Goal: Task Accomplishment & Management: Use online tool/utility

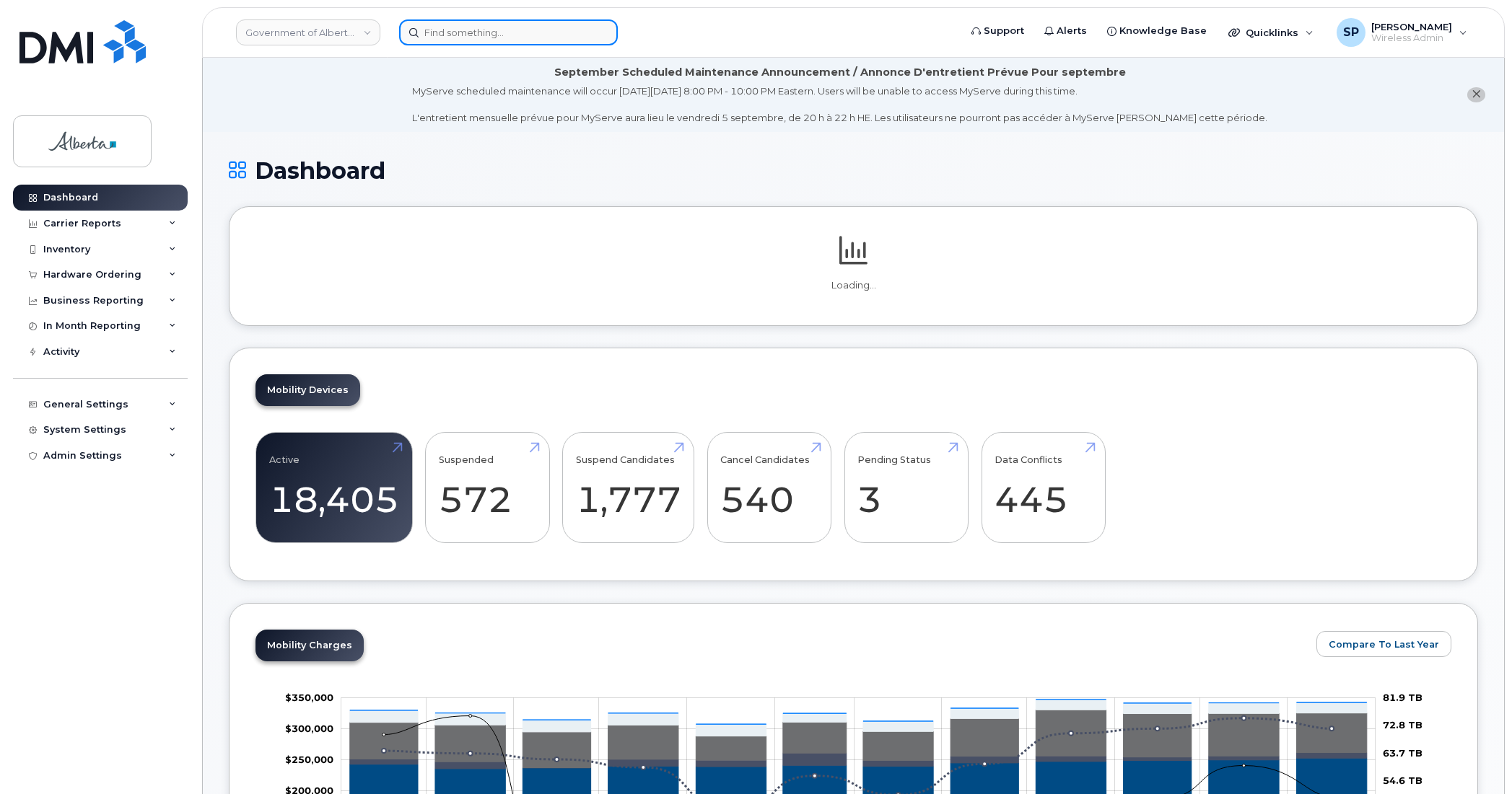
click at [510, 33] on input at bounding box center [509, 32] width 219 height 26
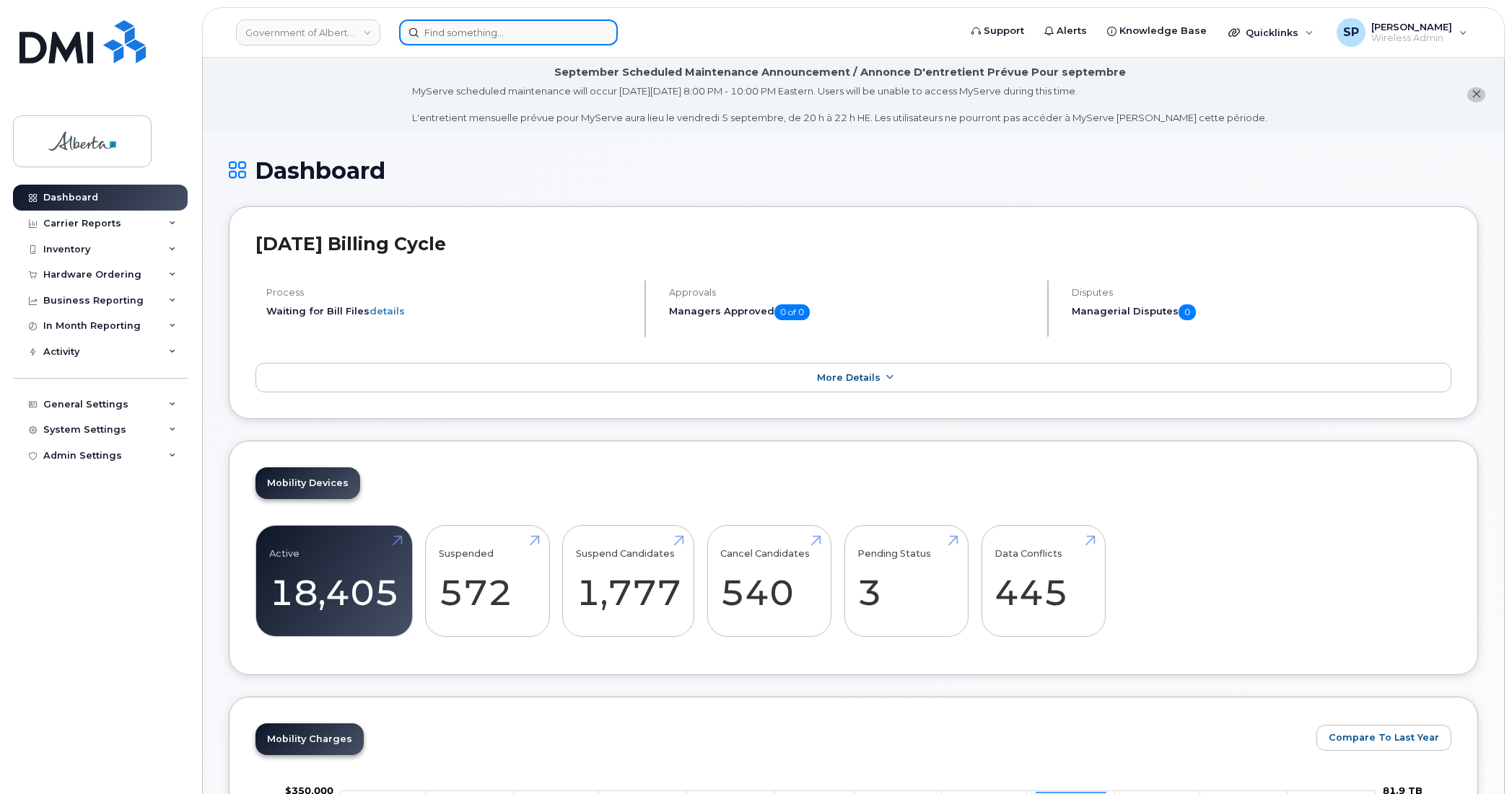
type input "w"
click at [522, 33] on input "w" at bounding box center [509, 32] width 219 height 26
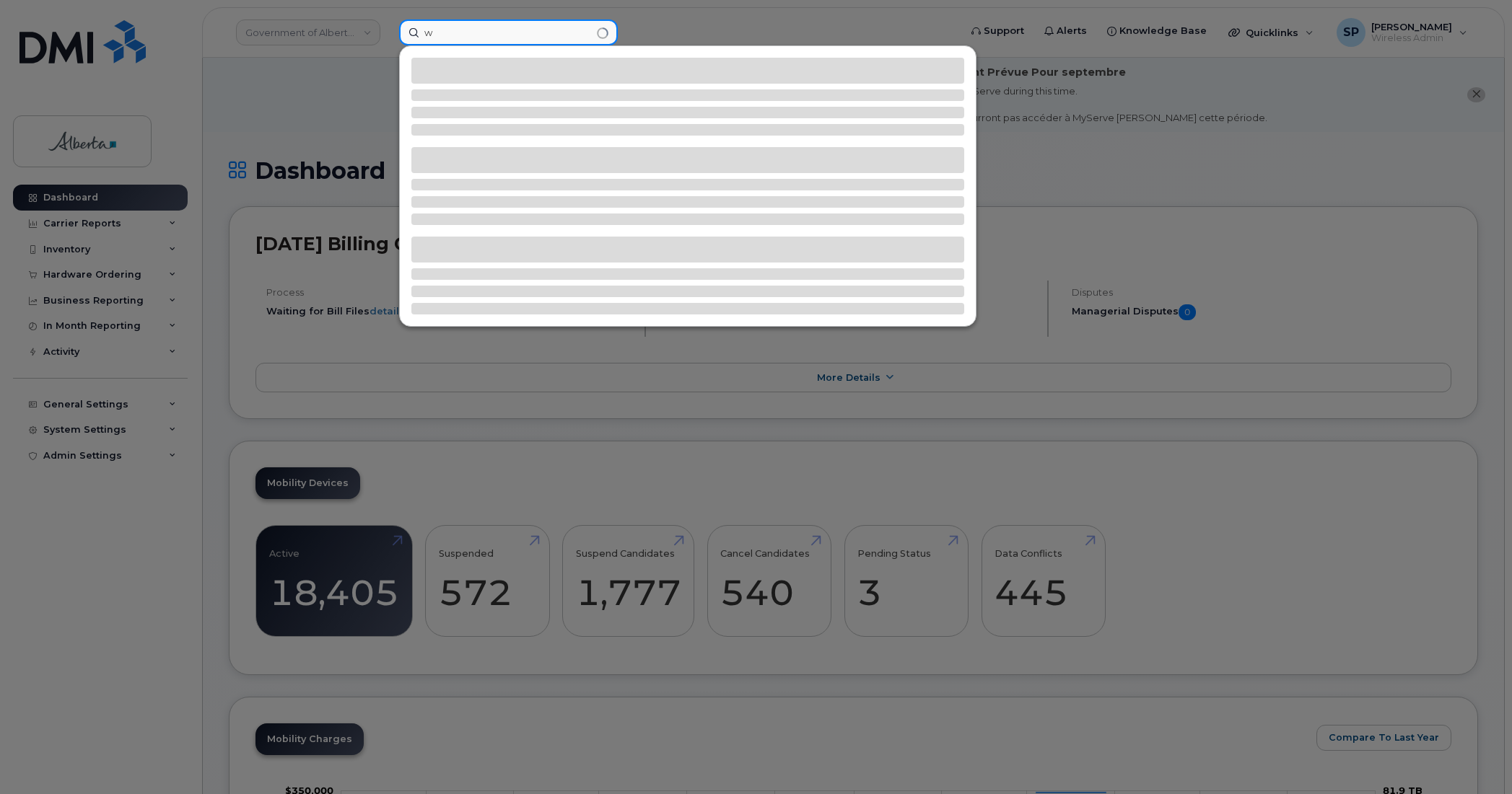
type input "w"
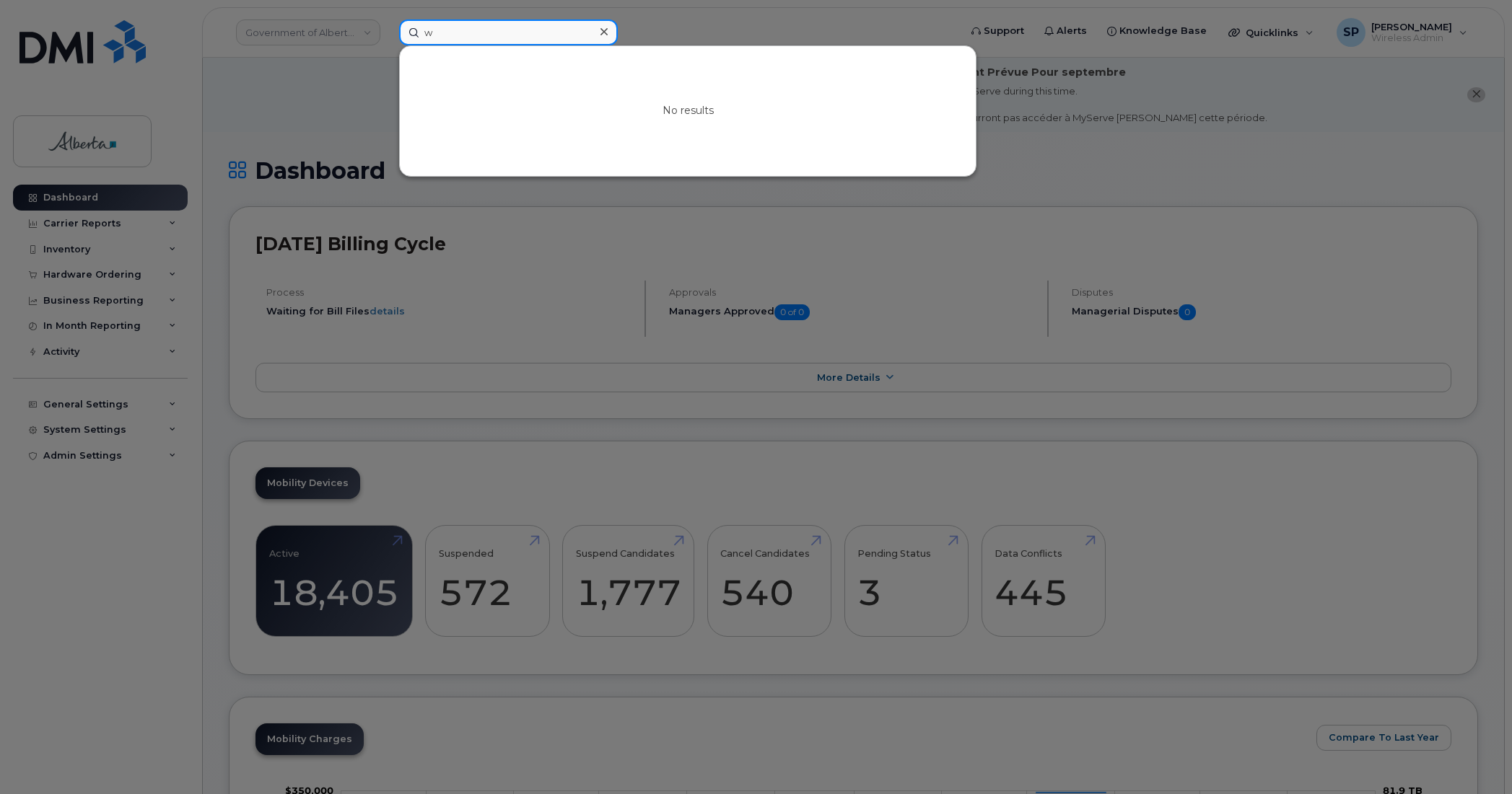
click at [451, 31] on input "w" at bounding box center [509, 32] width 219 height 26
type input "S"
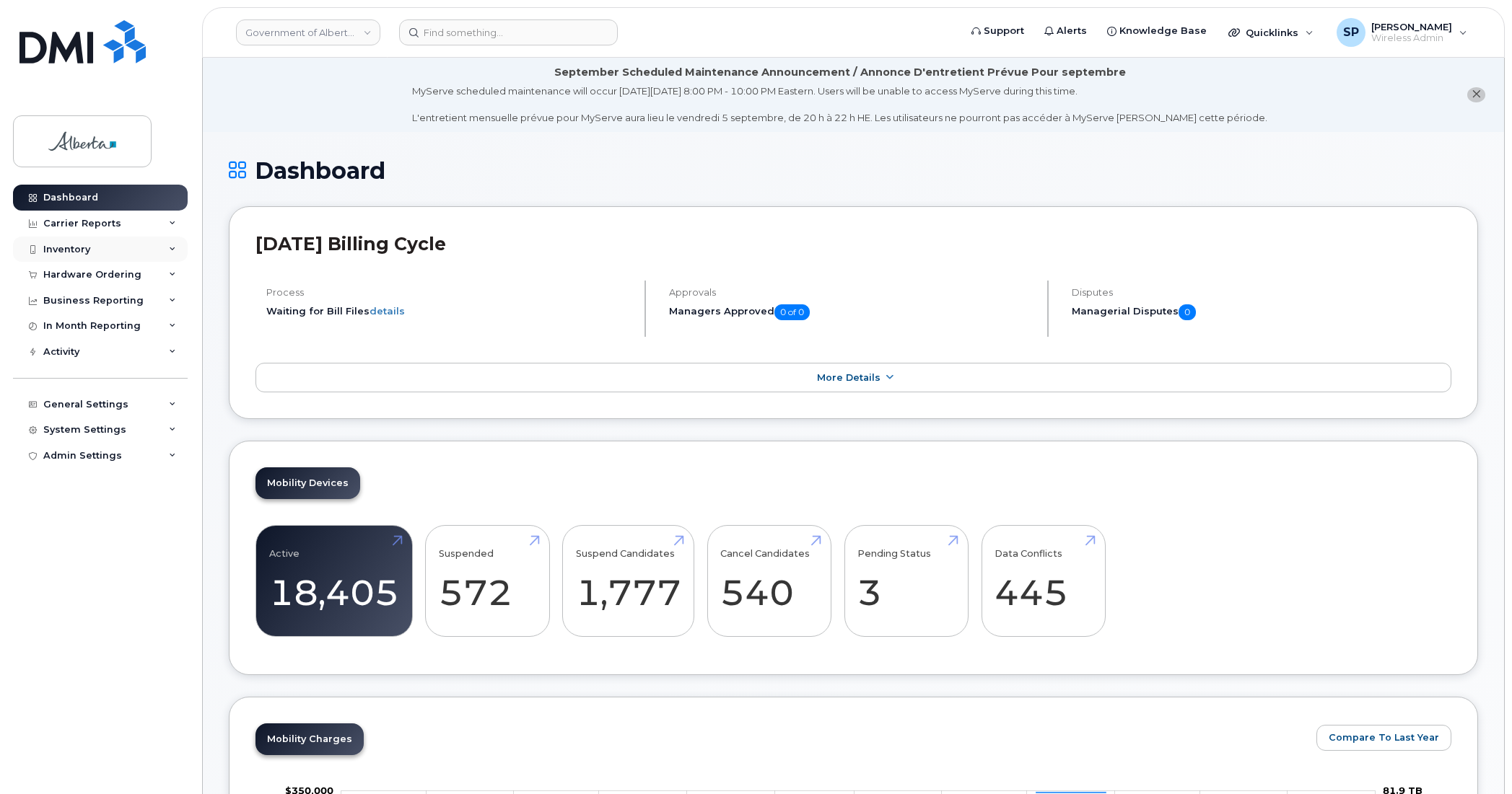
click at [72, 253] on div "Inventory" at bounding box center [67, 250] width 47 height 12
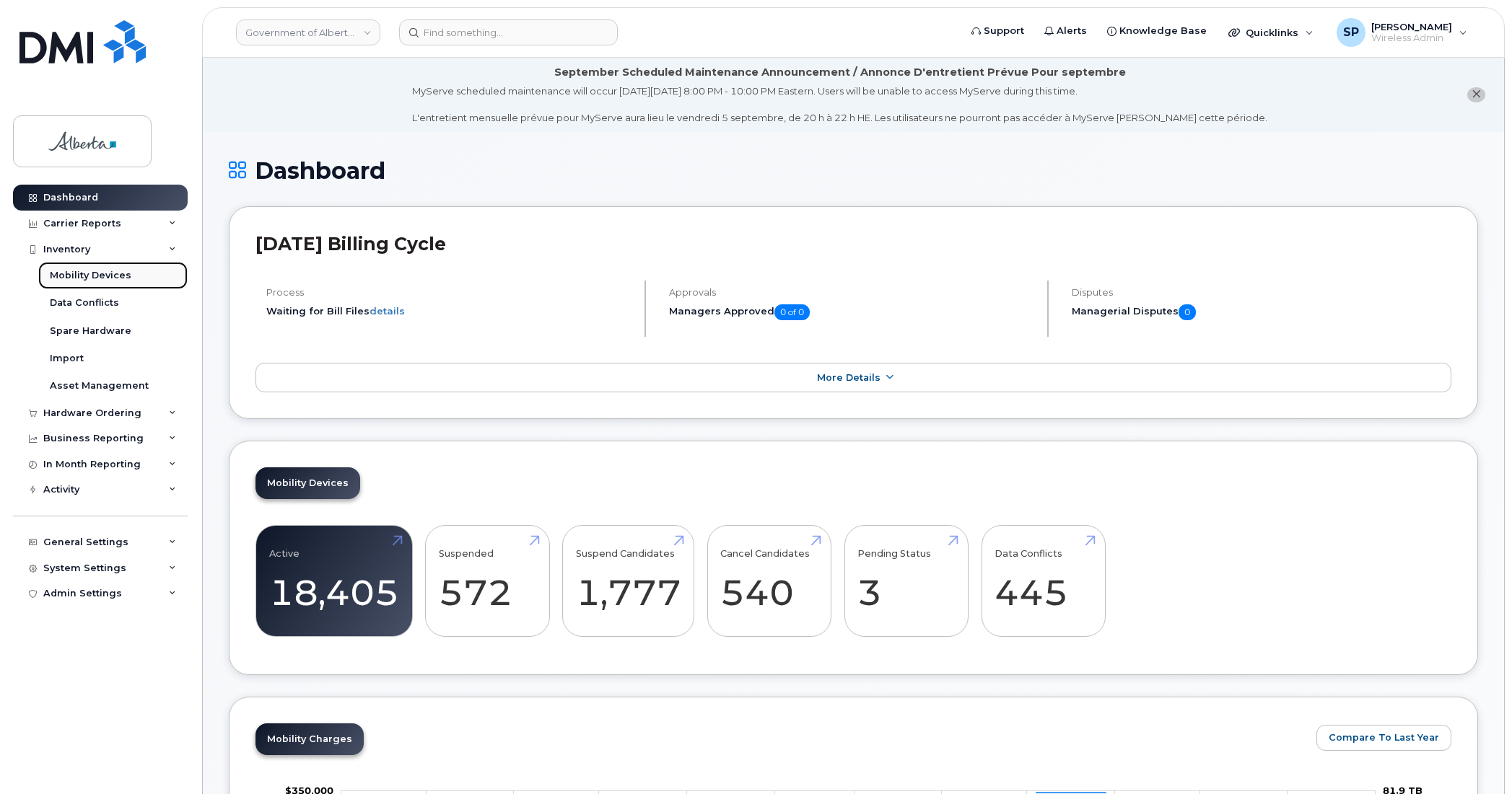
click at [92, 273] on div "Mobility Devices" at bounding box center [90, 275] width 81 height 13
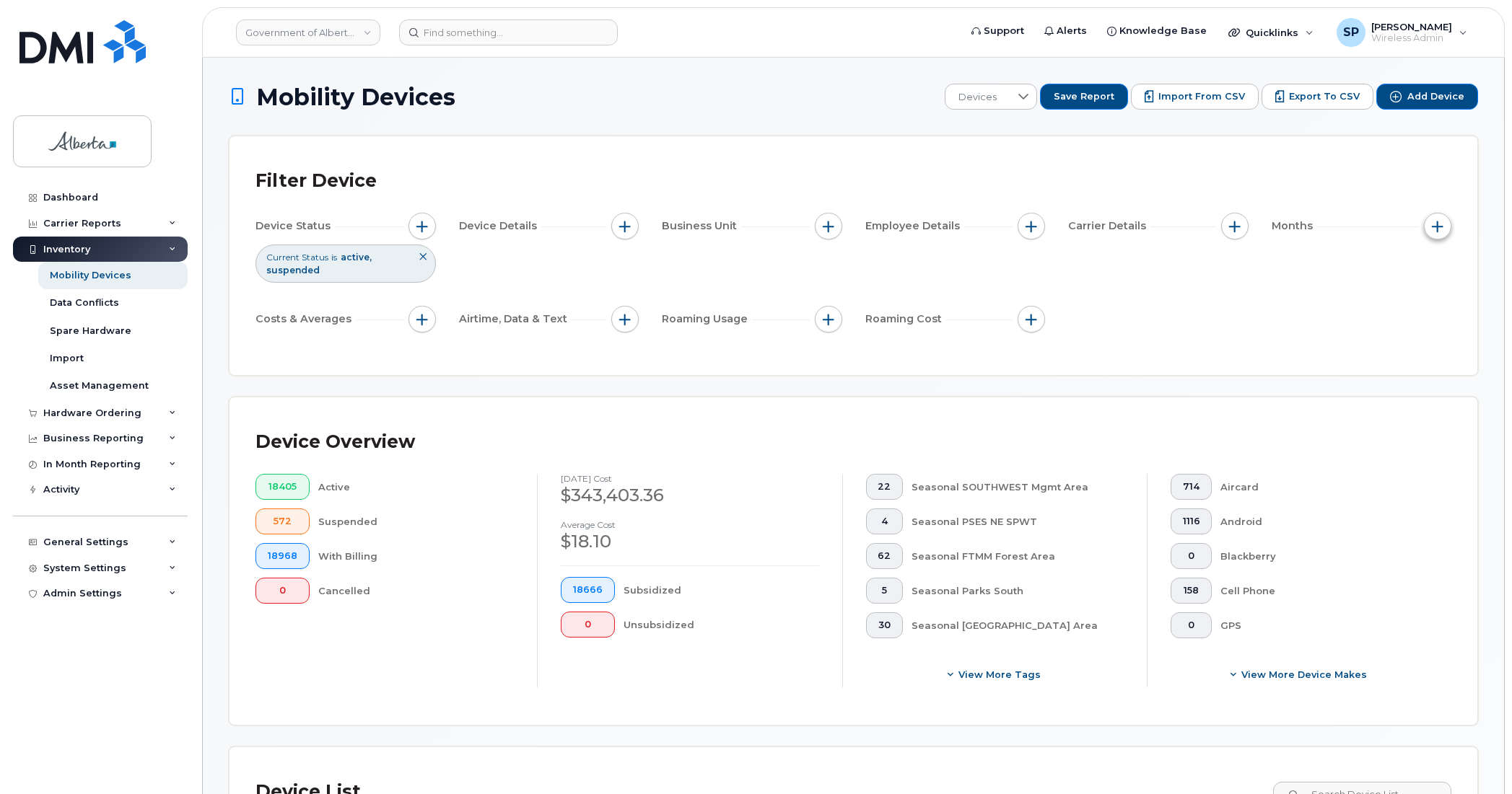
click at [1436, 221] on span "button" at bounding box center [1438, 226] width 12 height 12
click at [1365, 269] on input "Billing Cycle" at bounding box center [1365, 271] width 12 height 12
checkbox input "true"
click at [1427, 328] on icon at bounding box center [1425, 328] width 10 height 6
click at [1408, 473] on span "2025" at bounding box center [1401, 475] width 25 height 12
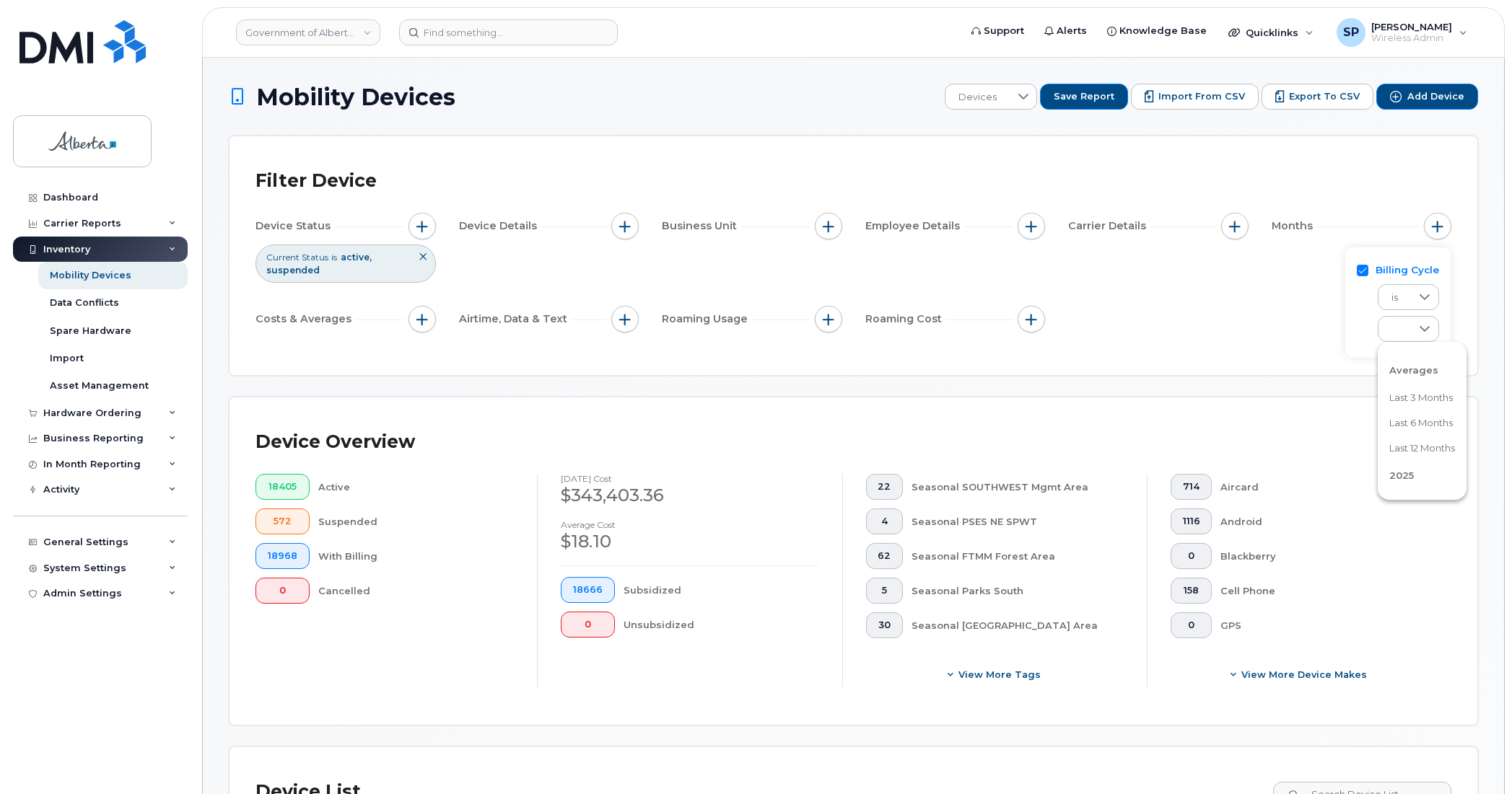
click at [1405, 477] on span "2025" at bounding box center [1401, 475] width 25 height 12
drag, startPoint x: 1482, startPoint y: 361, endPoint x: 1480, endPoint y: 373, distance: 12.2
click at [1467, 373] on div "Averages Last 3 months Last 6 months Last 12 months [DATE] [DATE] [DATE] [DATE]…" at bounding box center [1422, 421] width 89 height 144
click at [1420, 422] on span "[DATE]" at bounding box center [1404, 425] width 31 height 14
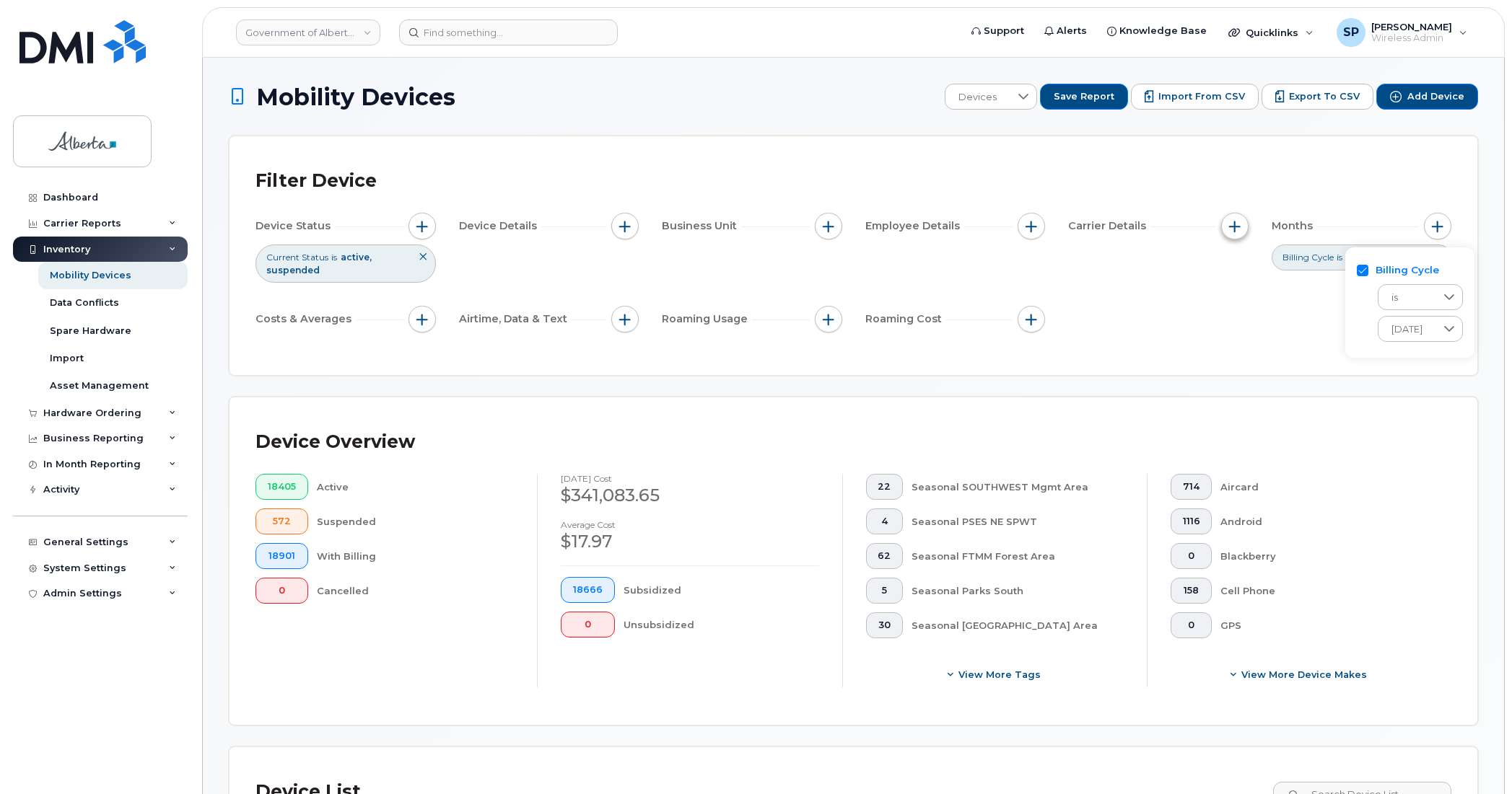
click at [1236, 226] on span "button" at bounding box center [1235, 226] width 12 height 12
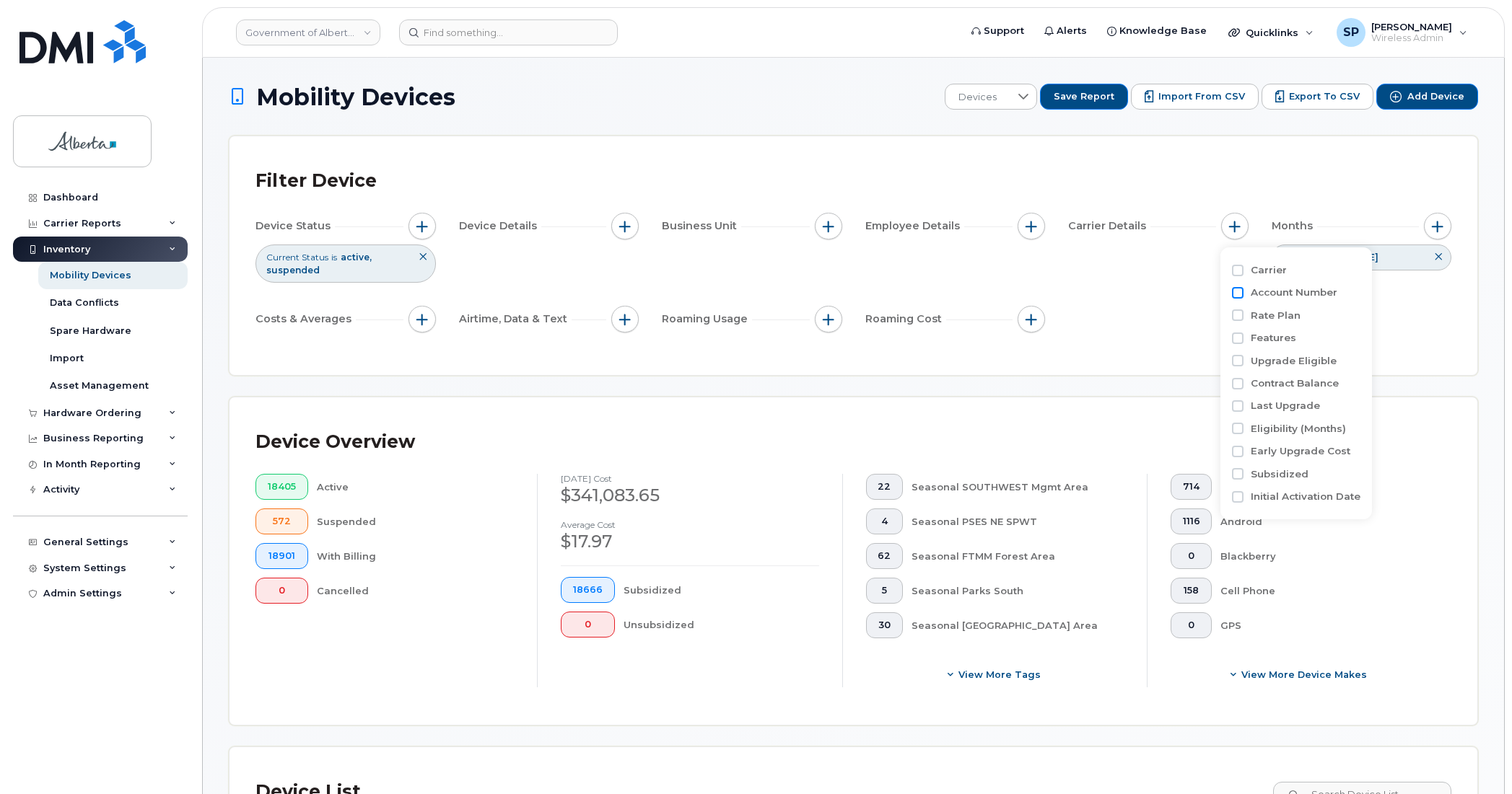
click at [1240, 296] on input "Account Number" at bounding box center [1238, 293] width 12 height 12
checkbox input "true"
click at [1289, 354] on div "empty" at bounding box center [1319, 351] width 130 height 25
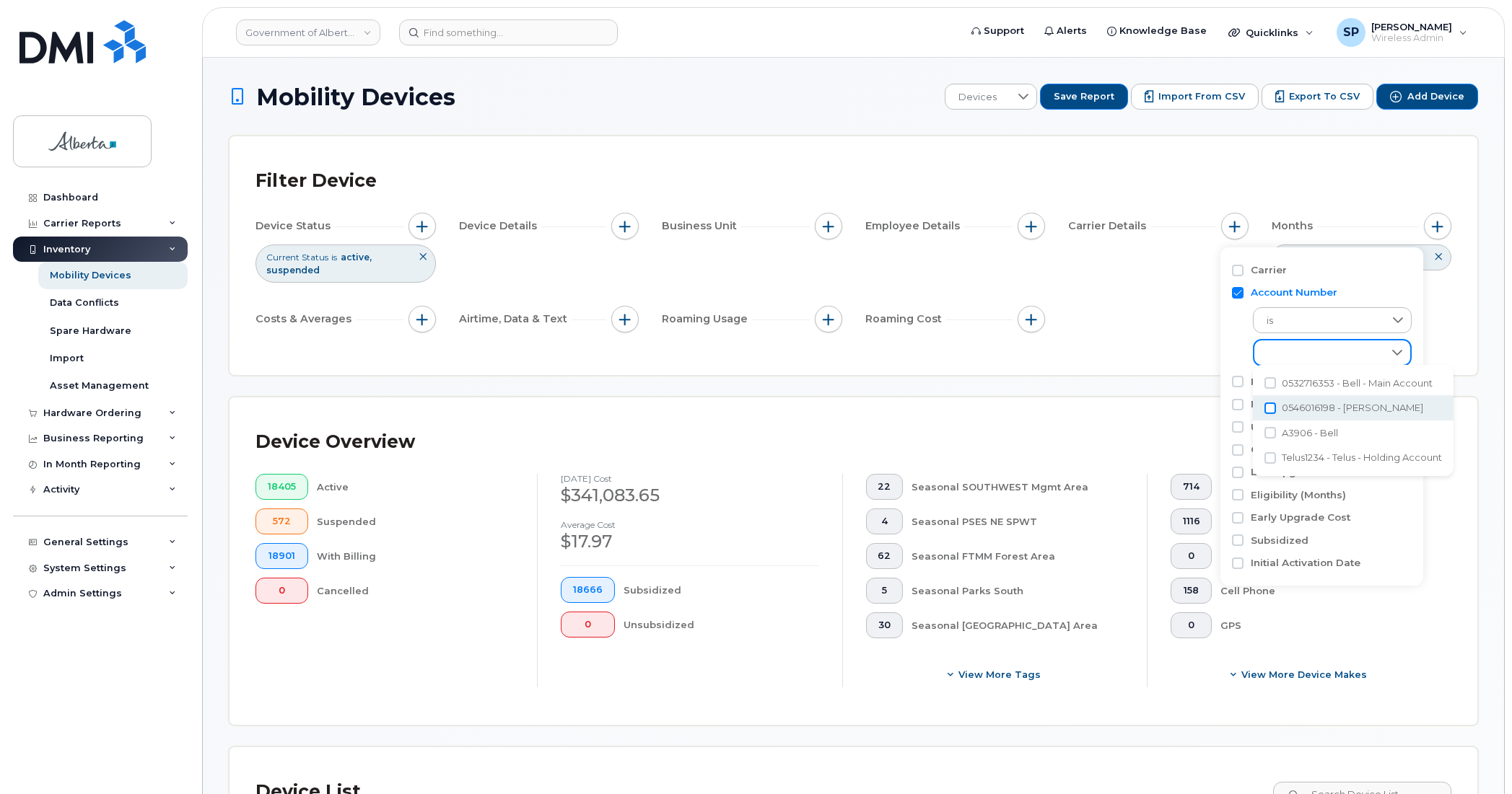
click at [1269, 412] on input "0546016198 - Jasper Bell" at bounding box center [1271, 409] width 12 height 12
checkbox input "true"
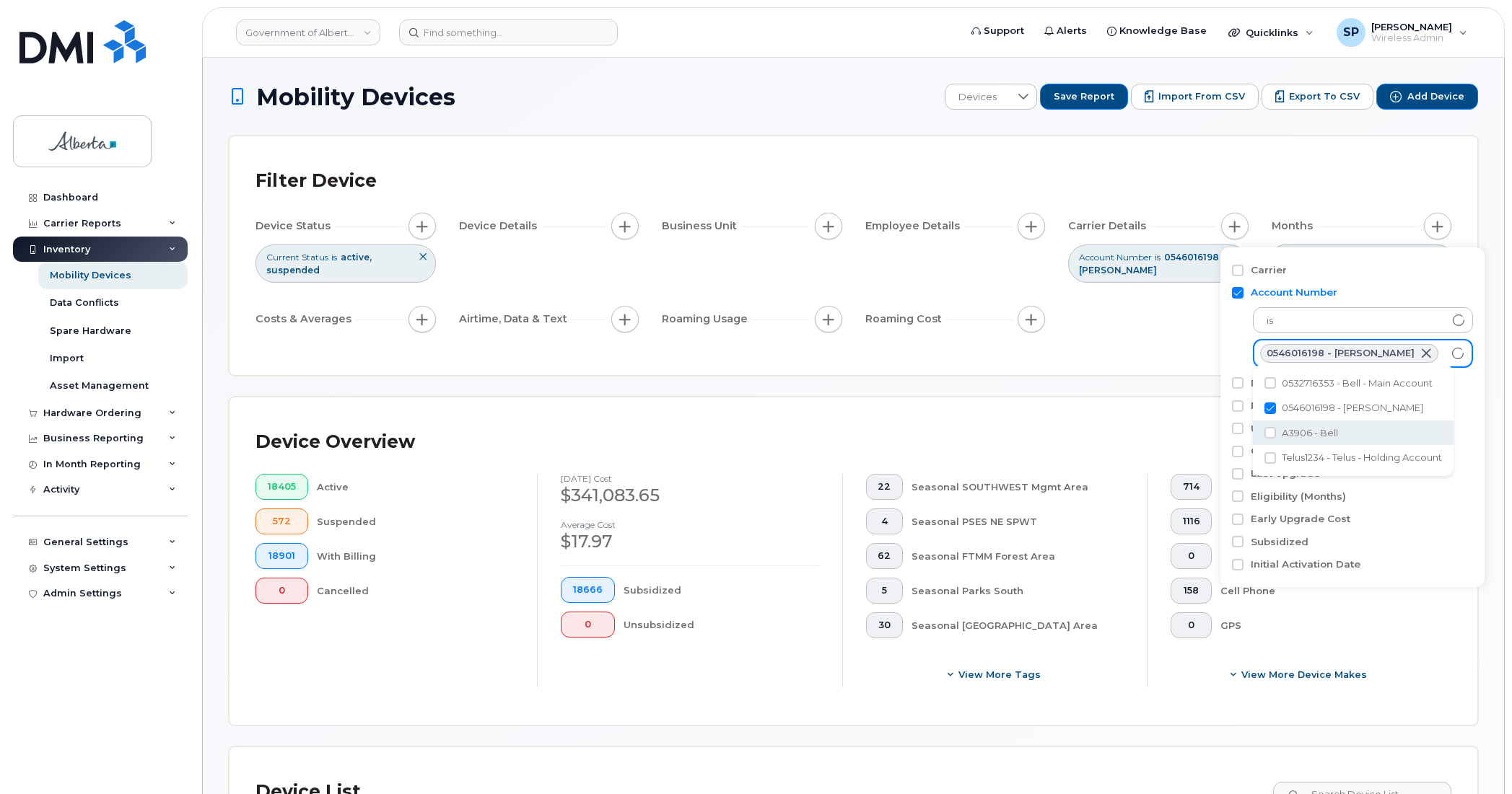
click at [1178, 318] on div "Device Status Current Status is active suspended Device Details Business Unit E…" at bounding box center [853, 275] width 1196 height 126
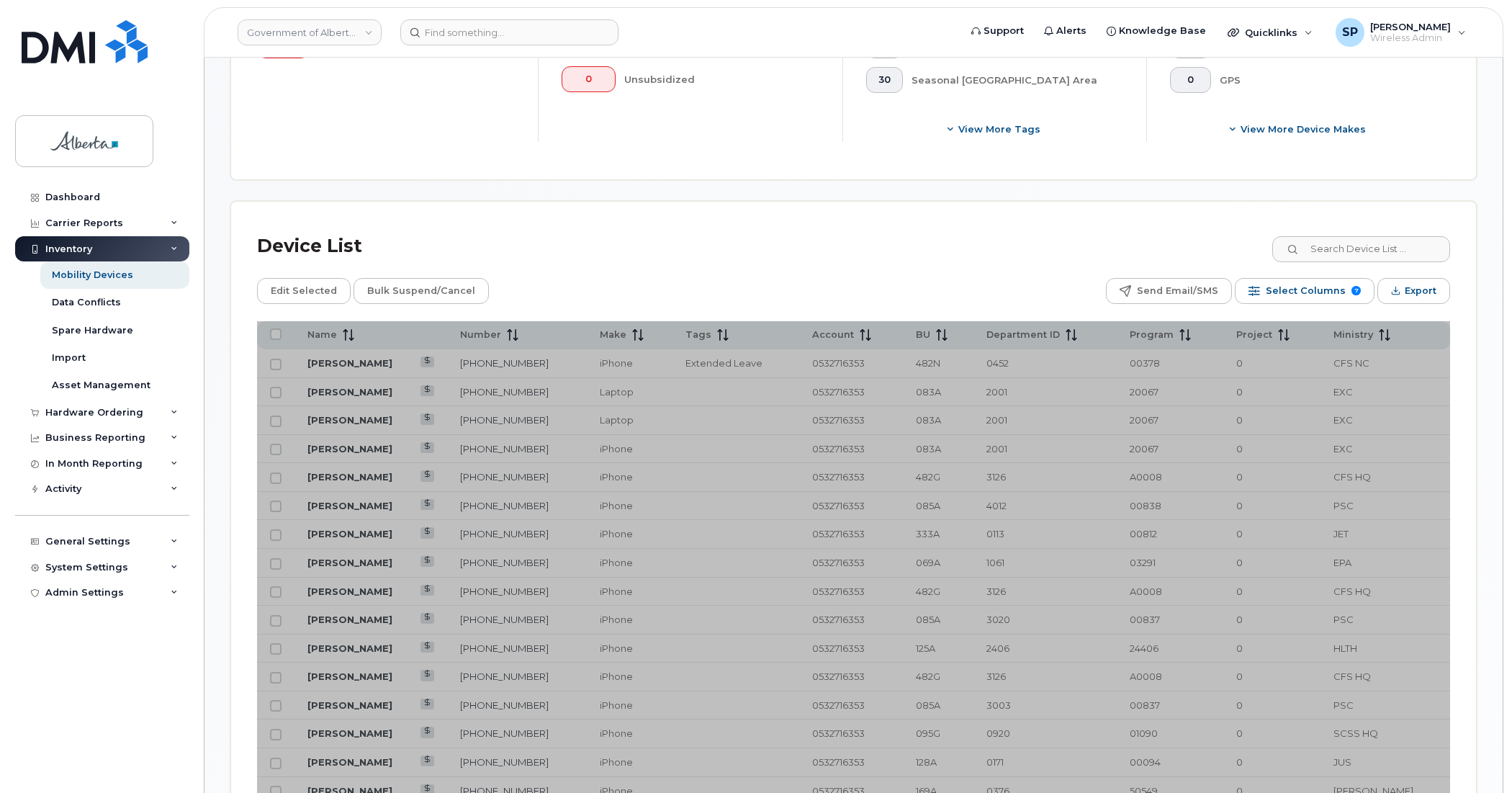
scroll to position [632, 0]
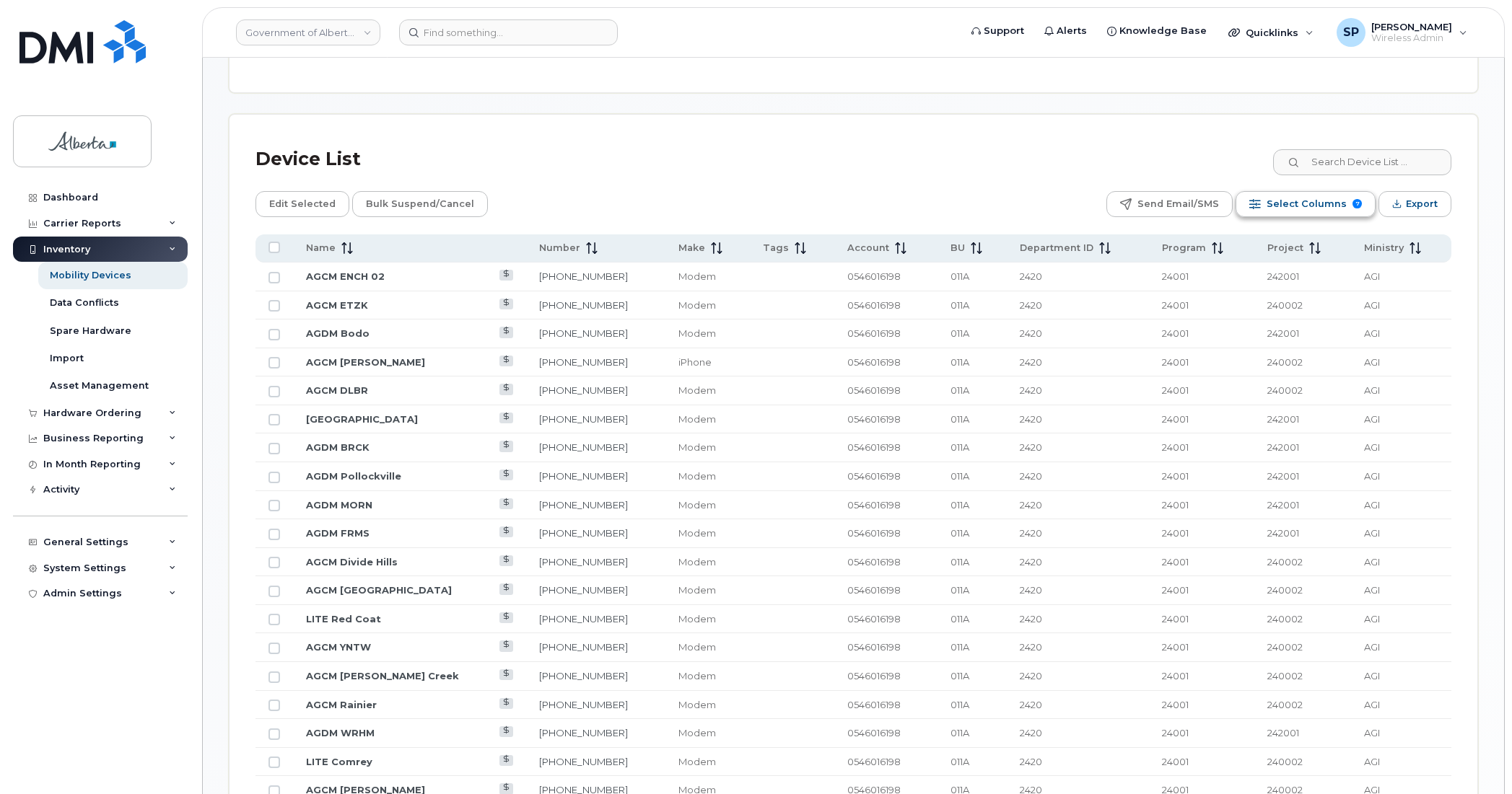
click at [1292, 207] on span "Select Columns" at bounding box center [1307, 203] width 80 height 21
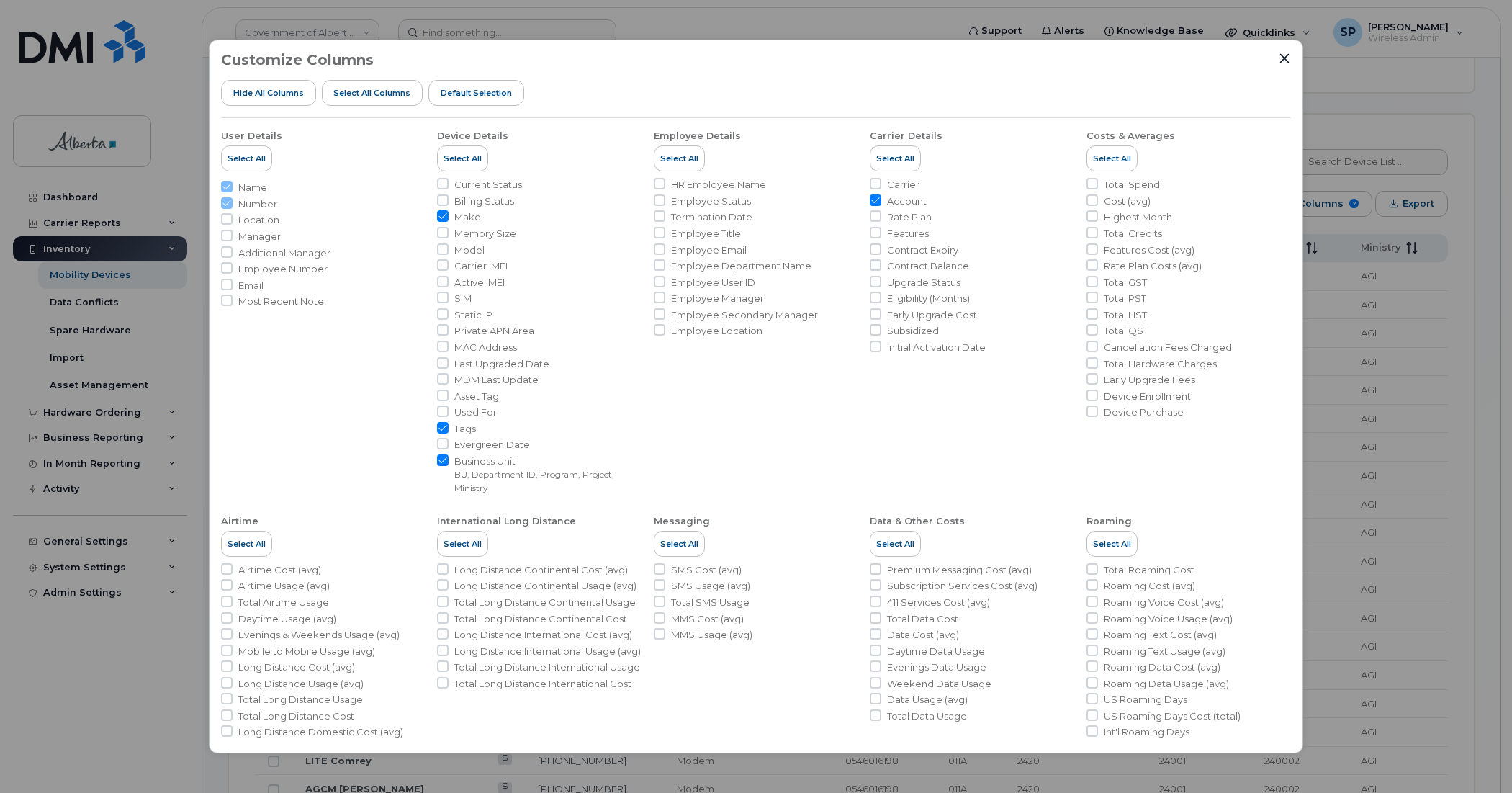
click at [445, 216] on input "Make" at bounding box center [443, 216] width 12 height 12
checkbox input "false"
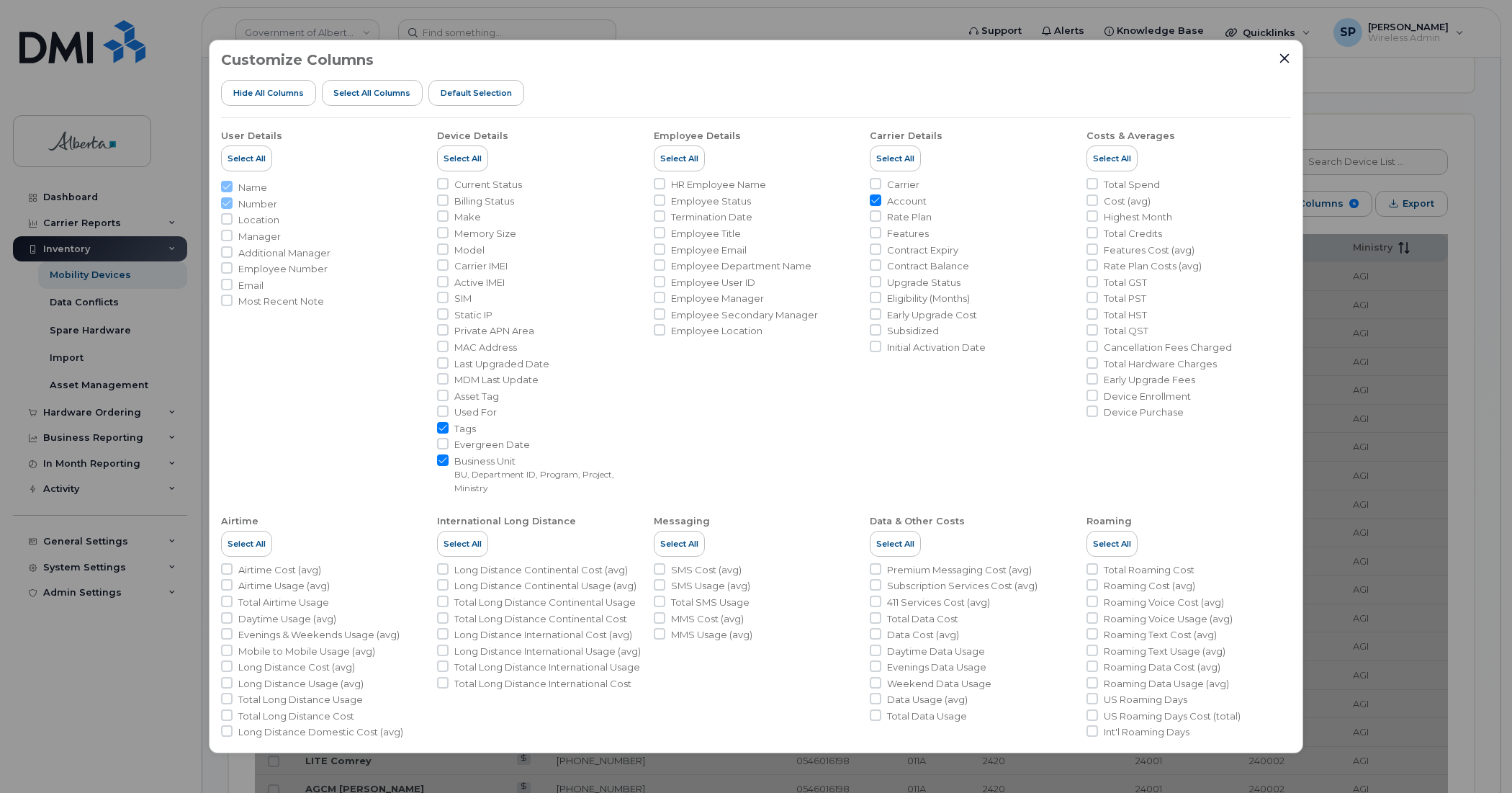
click at [444, 426] on input "Tags" at bounding box center [443, 429] width 12 height 12
checkbox input "false"
click at [440, 462] on input "Business Unit BU, Department ID, Program, Project, Ministry" at bounding box center [443, 460] width 12 height 12
checkbox input "false"
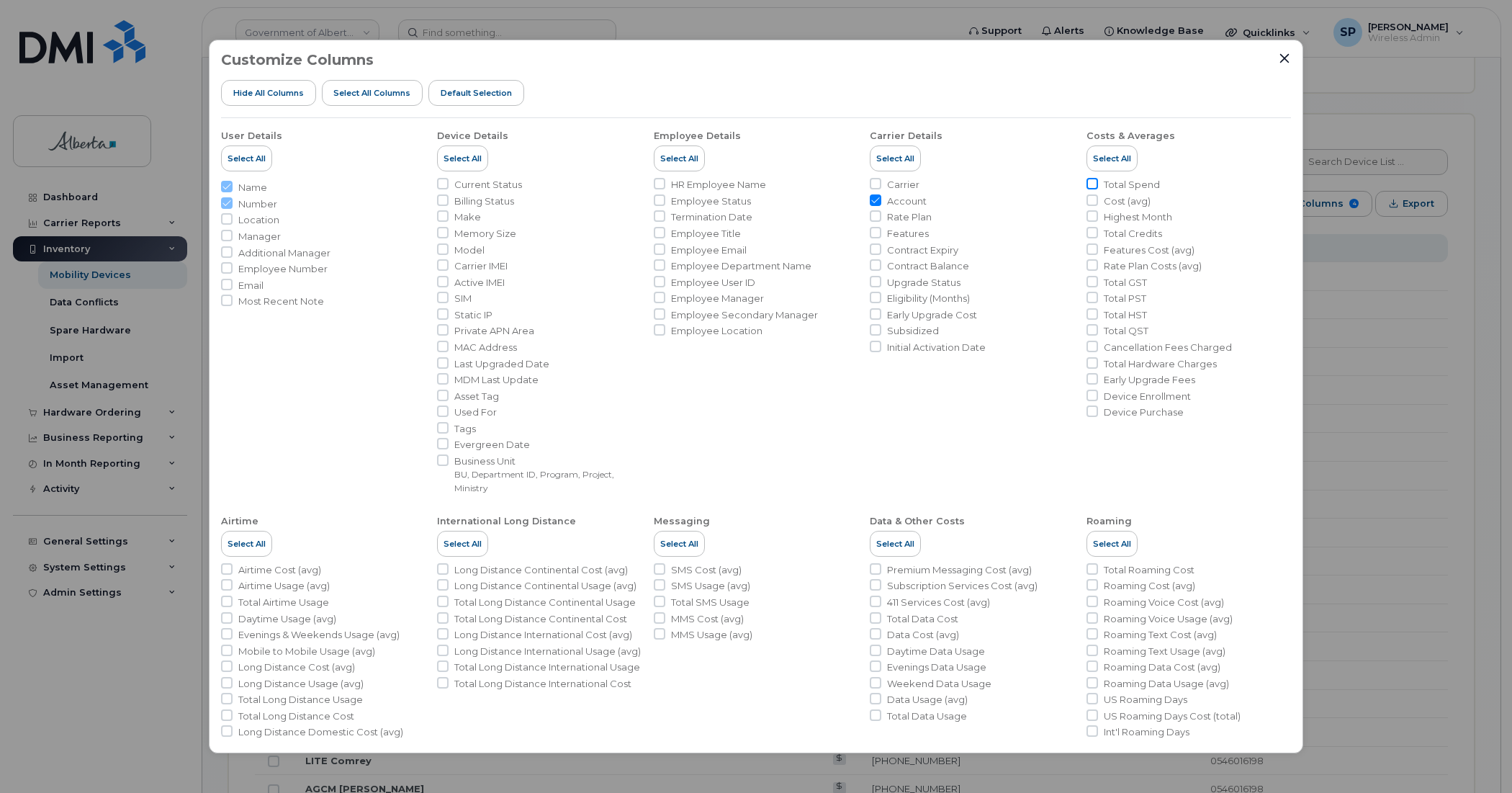
click at [1087, 183] on input "Total Spend" at bounding box center [1092, 184] width 12 height 12
checkbox input "true"
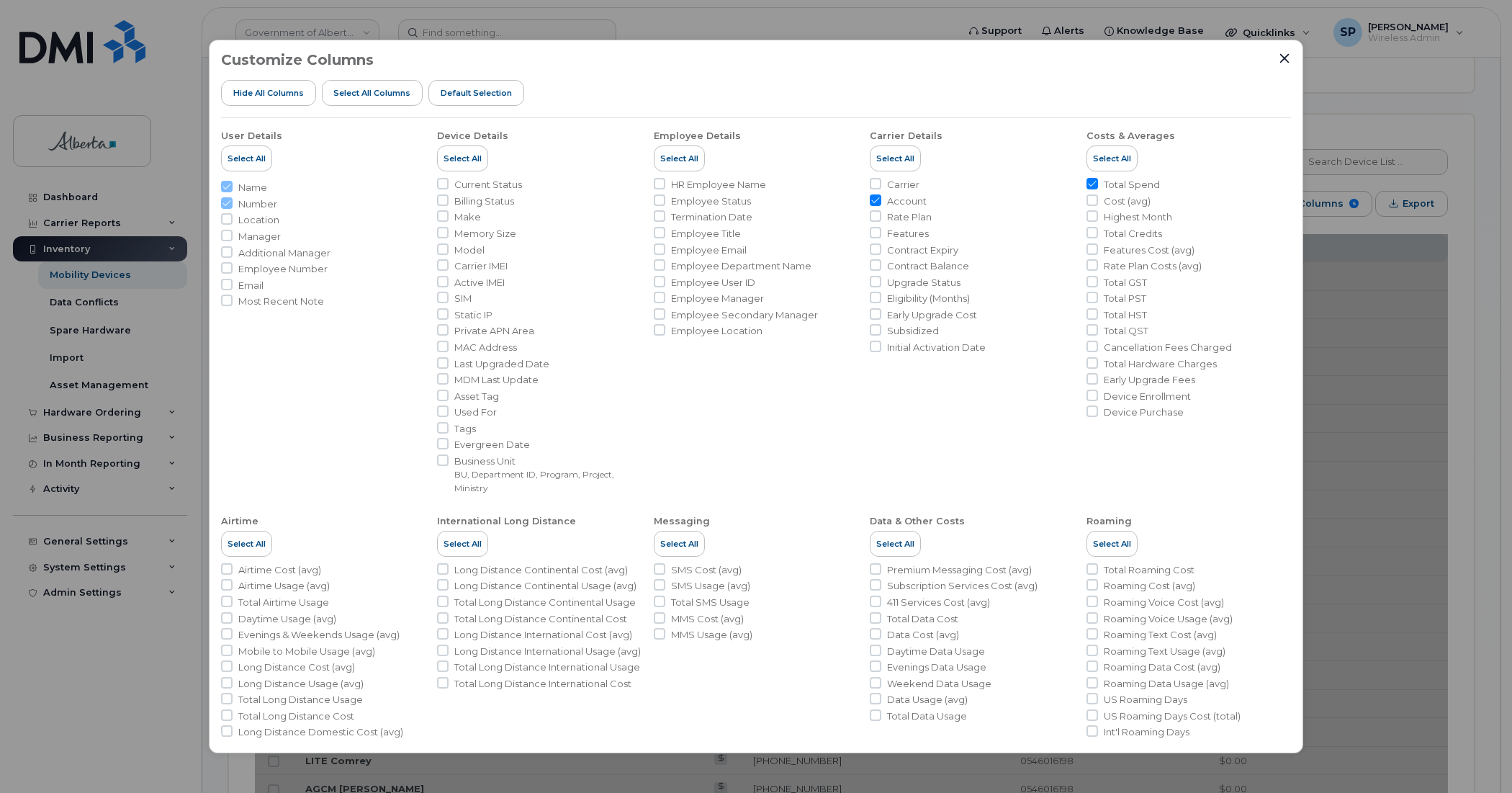
click at [874, 199] on input "Account" at bounding box center [875, 201] width 12 height 12
checkbox input "false"
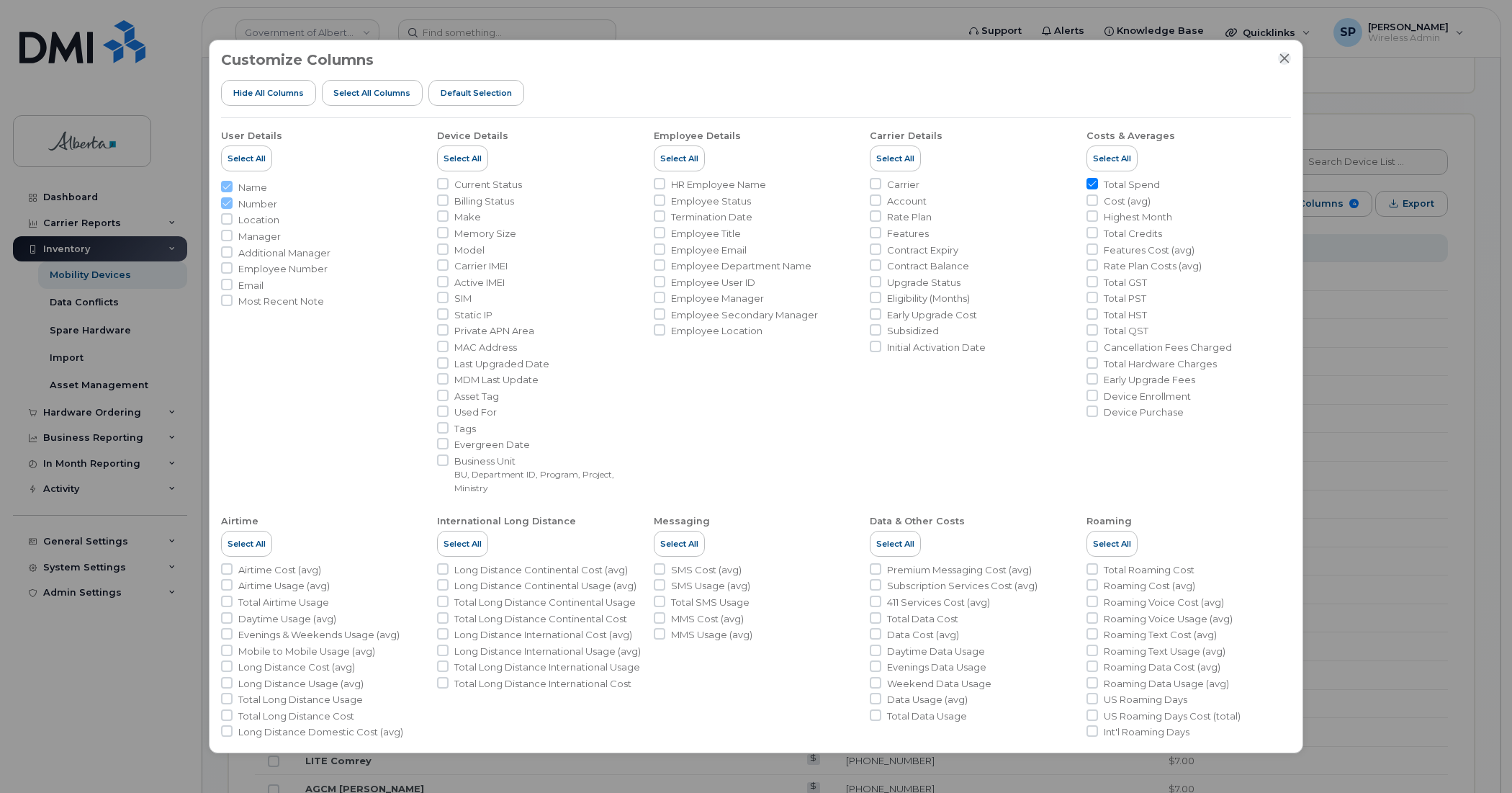
click at [1286, 55] on icon "Close" at bounding box center [1285, 59] width 12 height 12
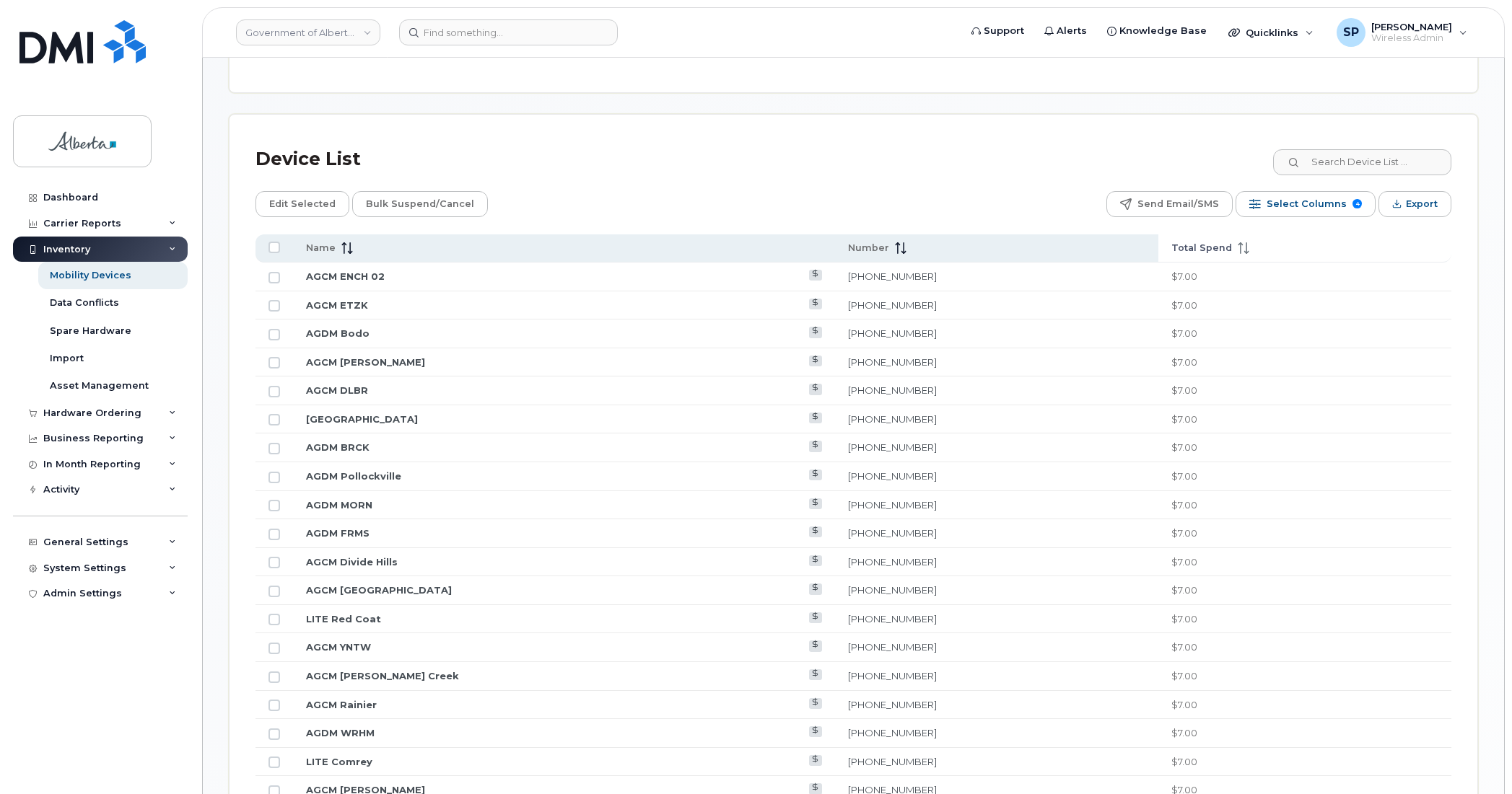
click at [1237, 245] on icon at bounding box center [1243, 249] width 12 height 12
click at [1237, 251] on icon at bounding box center [1243, 249] width 12 height 12
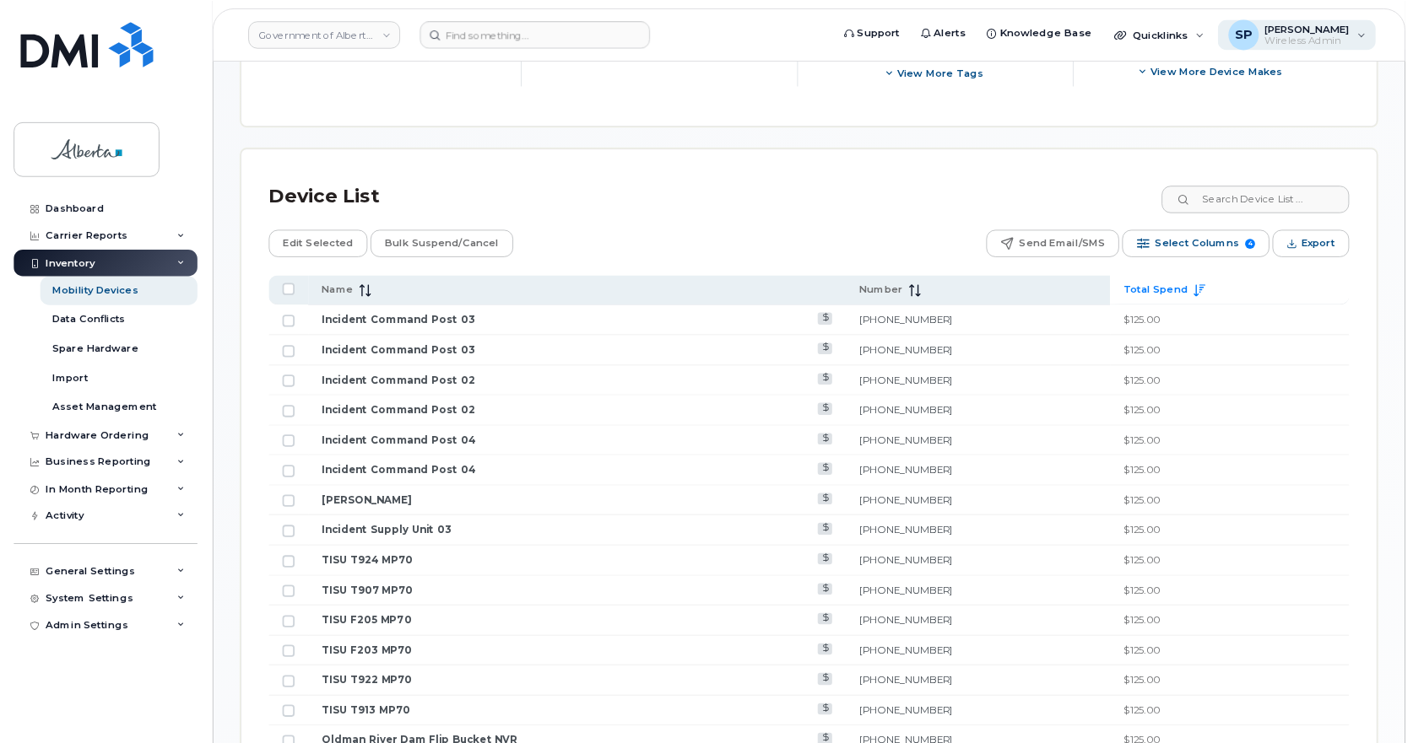
scroll to position [741, 0]
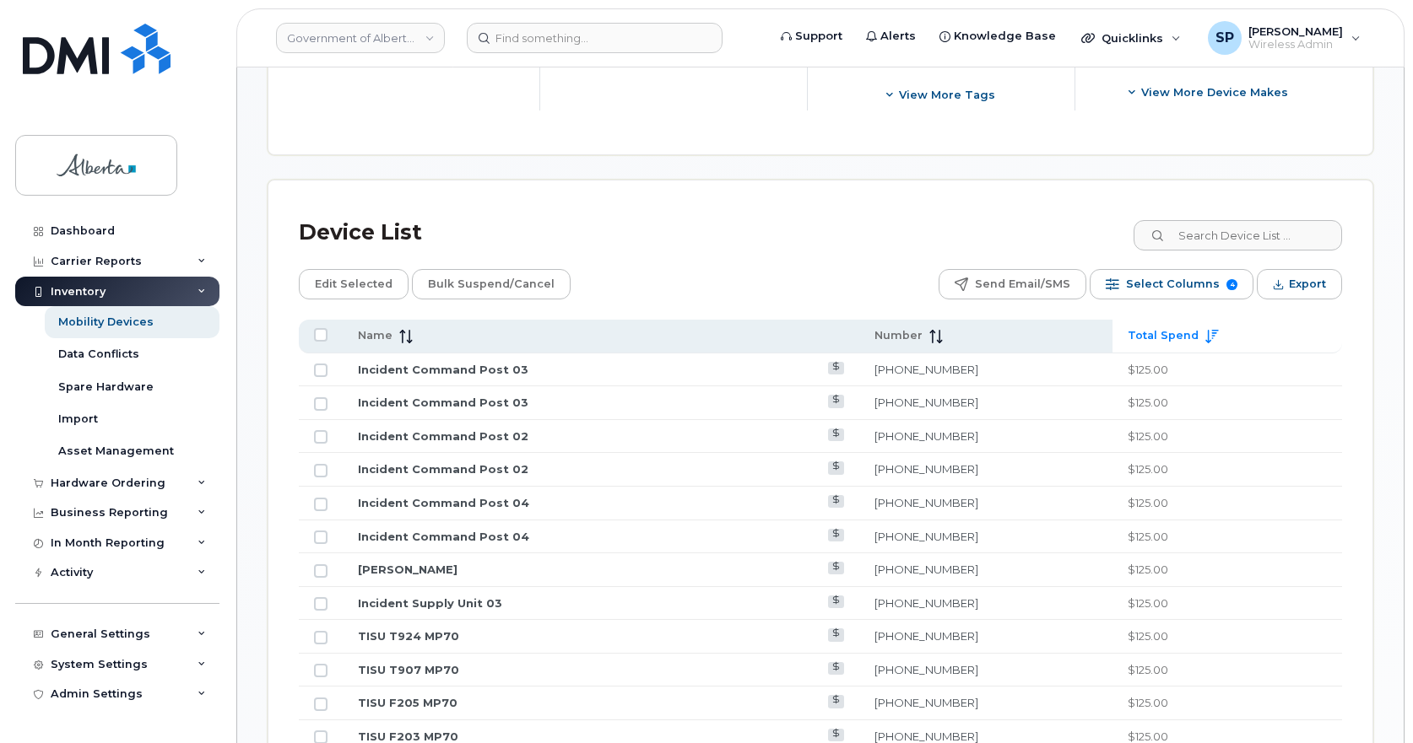
drag, startPoint x: 1696, startPoint y: 24, endPoint x: 983, endPoint y: 442, distance: 826.9
click at [983, 453] on td "[PHONE_NUMBER]" at bounding box center [985, 470] width 253 height 34
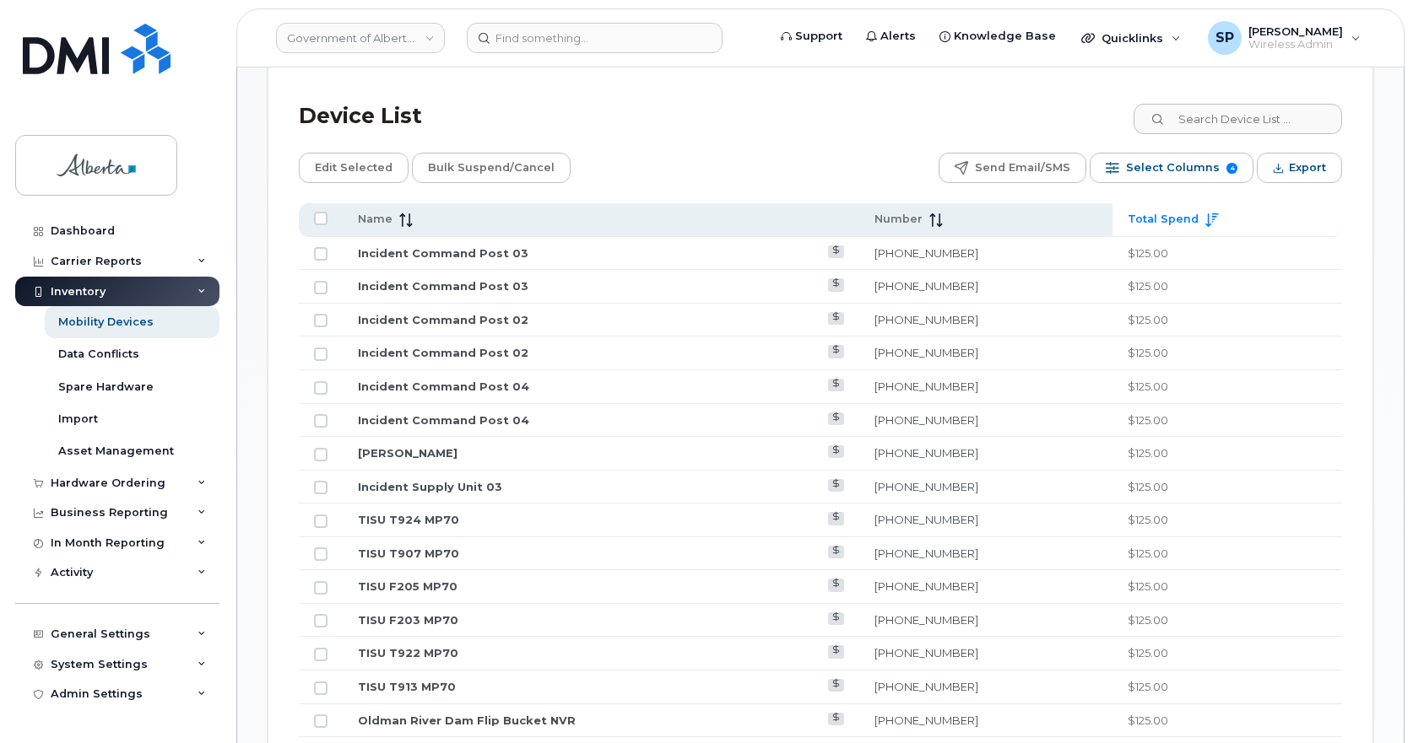
scroll to position [884, 0]
